Goal: Navigation & Orientation: Find specific page/section

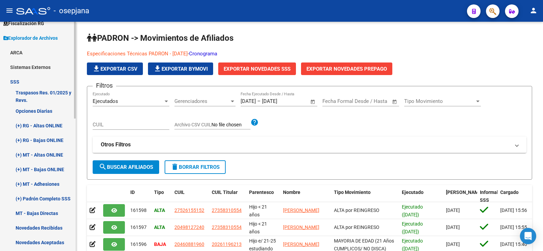
scroll to position [68, 0]
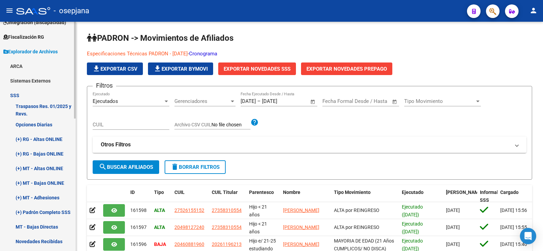
click at [16, 95] on link "SSS" at bounding box center [38, 95] width 76 height 15
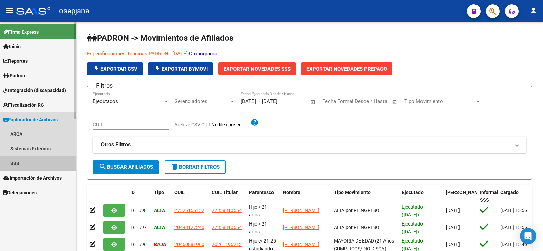
scroll to position [0, 0]
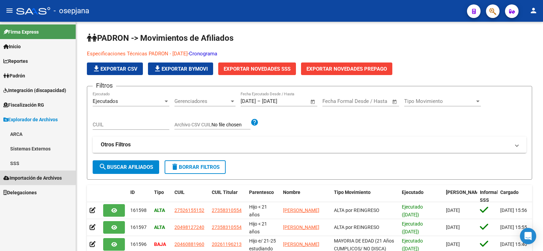
click at [26, 174] on span "Importación de Archivos" at bounding box center [32, 177] width 58 height 7
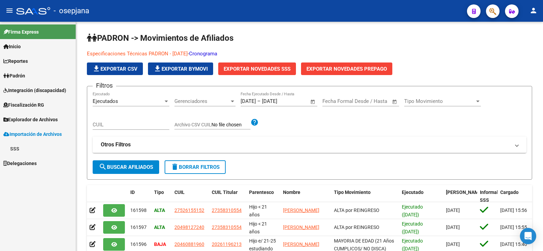
click at [17, 146] on link "SSS" at bounding box center [38, 148] width 76 height 15
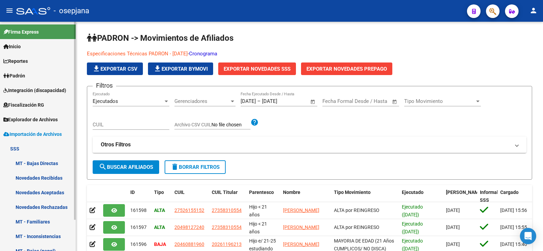
click at [43, 175] on link "Novedades Recibidas" at bounding box center [38, 177] width 76 height 15
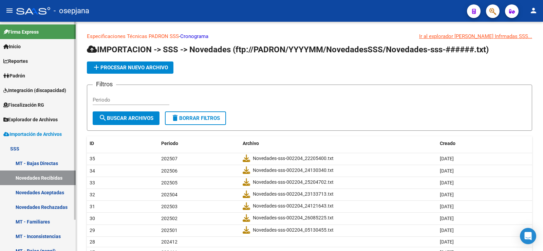
click at [39, 209] on link "Novedades Rechazadas" at bounding box center [38, 207] width 76 height 15
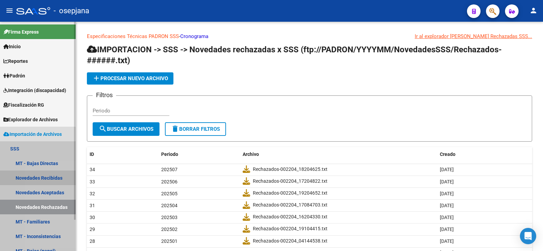
click at [41, 178] on link "Novedades Recibidas" at bounding box center [38, 177] width 76 height 15
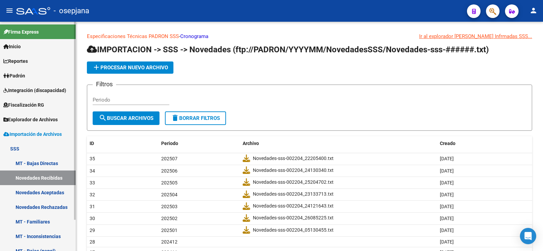
click at [21, 130] on span "Importación de Archivos" at bounding box center [32, 133] width 58 height 7
